Goal: Find specific page/section: Find specific page/section

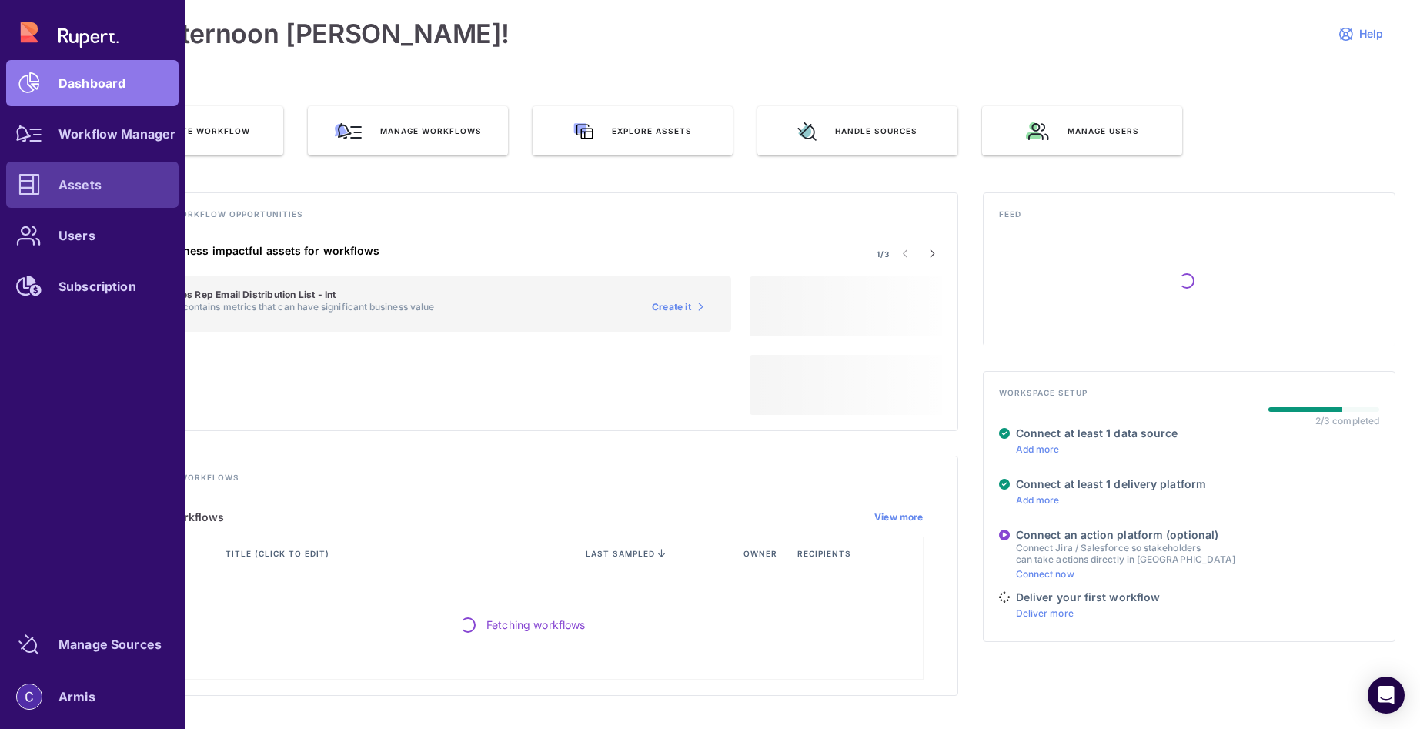
click at [38, 182] on icon at bounding box center [29, 185] width 22 height 22
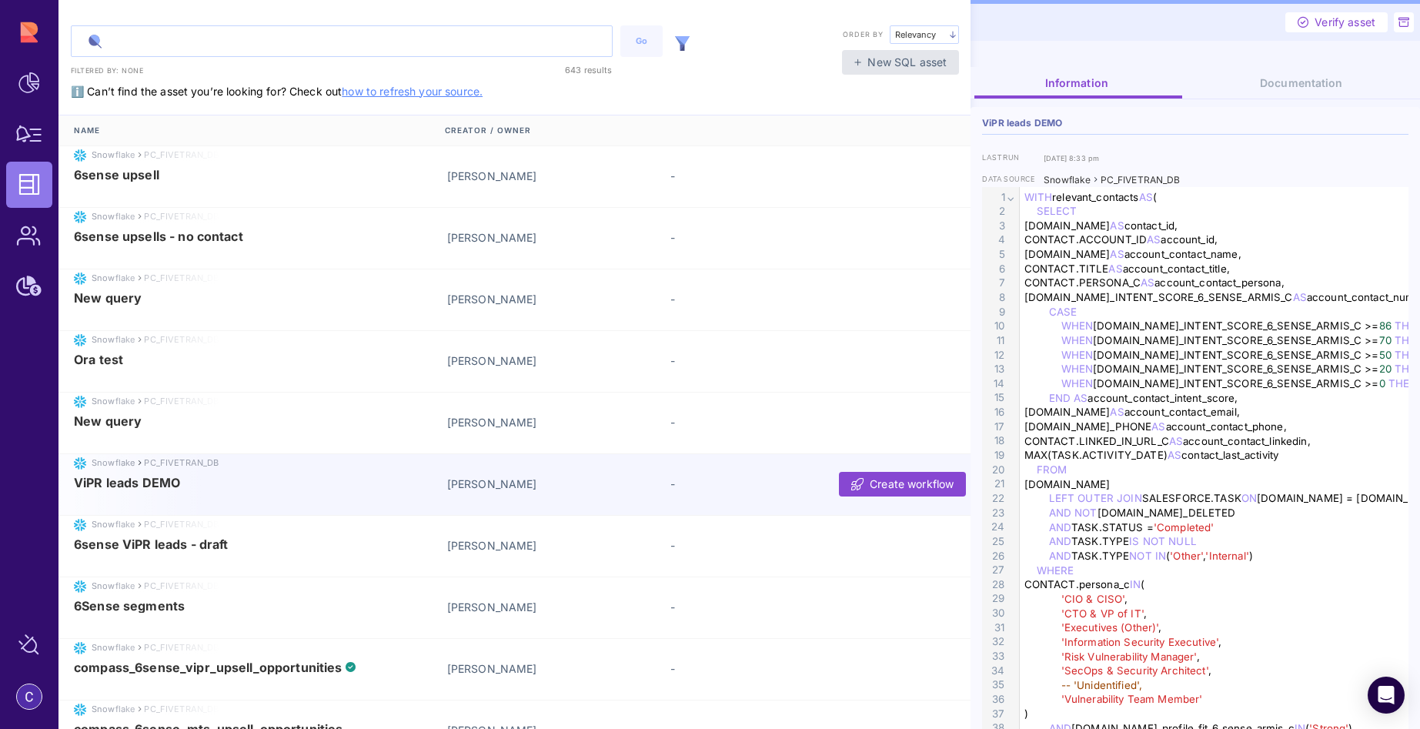
click at [188, 39] on input "text" at bounding box center [342, 41] width 540 height 30
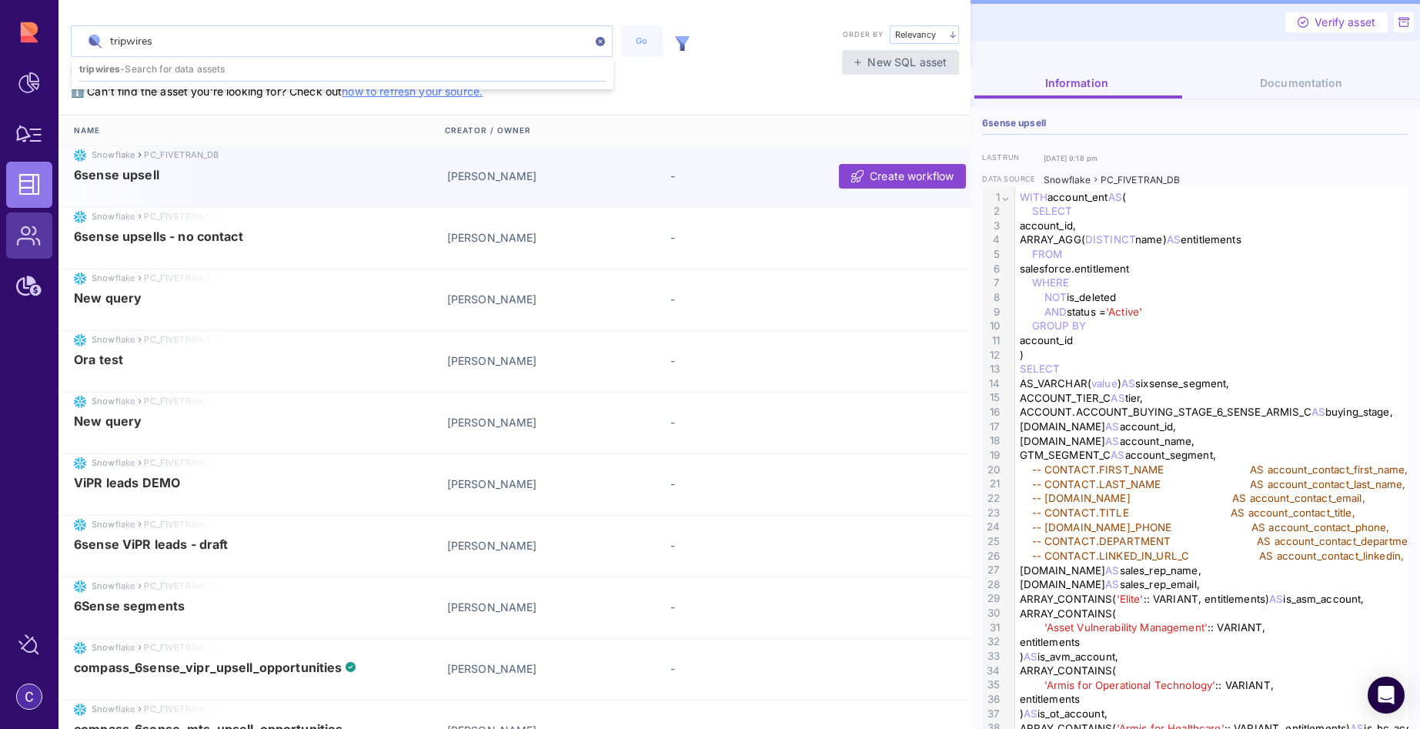
type input "tripwires"
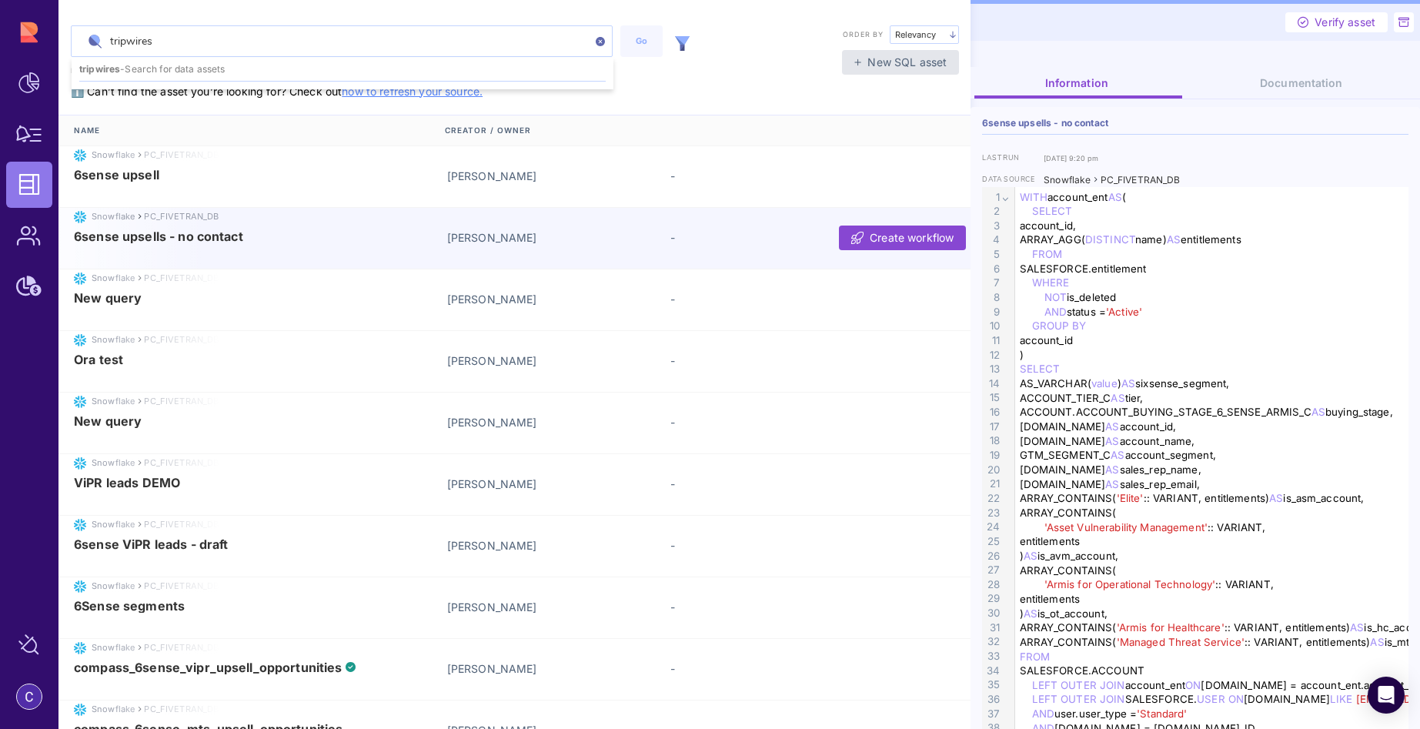
click at [446, 42] on input "tripwires" at bounding box center [342, 41] width 540 height 30
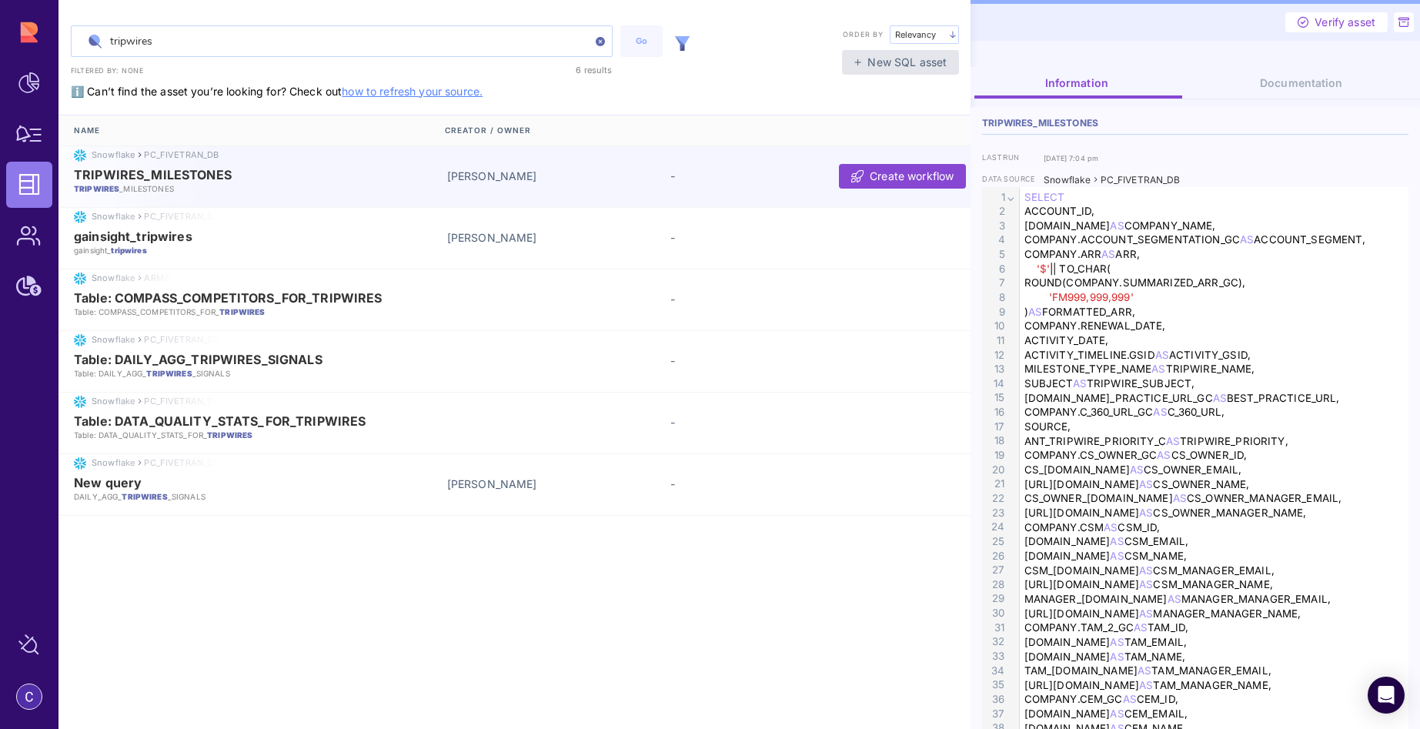
click at [249, 183] on p "TRIPWIRES _MILESTONES" at bounding box center [253, 188] width 358 height 11
